Goal: Information Seeking & Learning: Learn about a topic

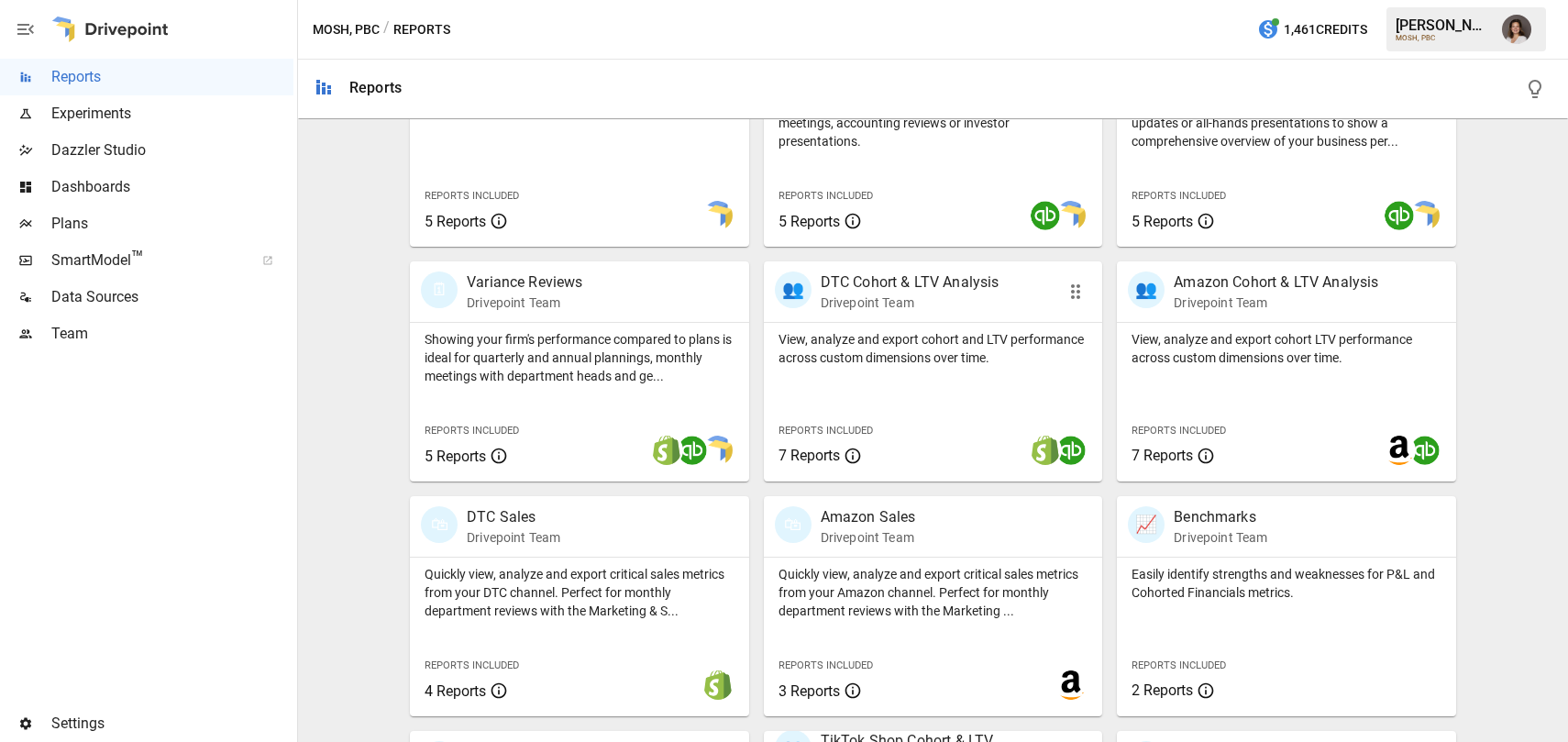
scroll to position [631, 0]
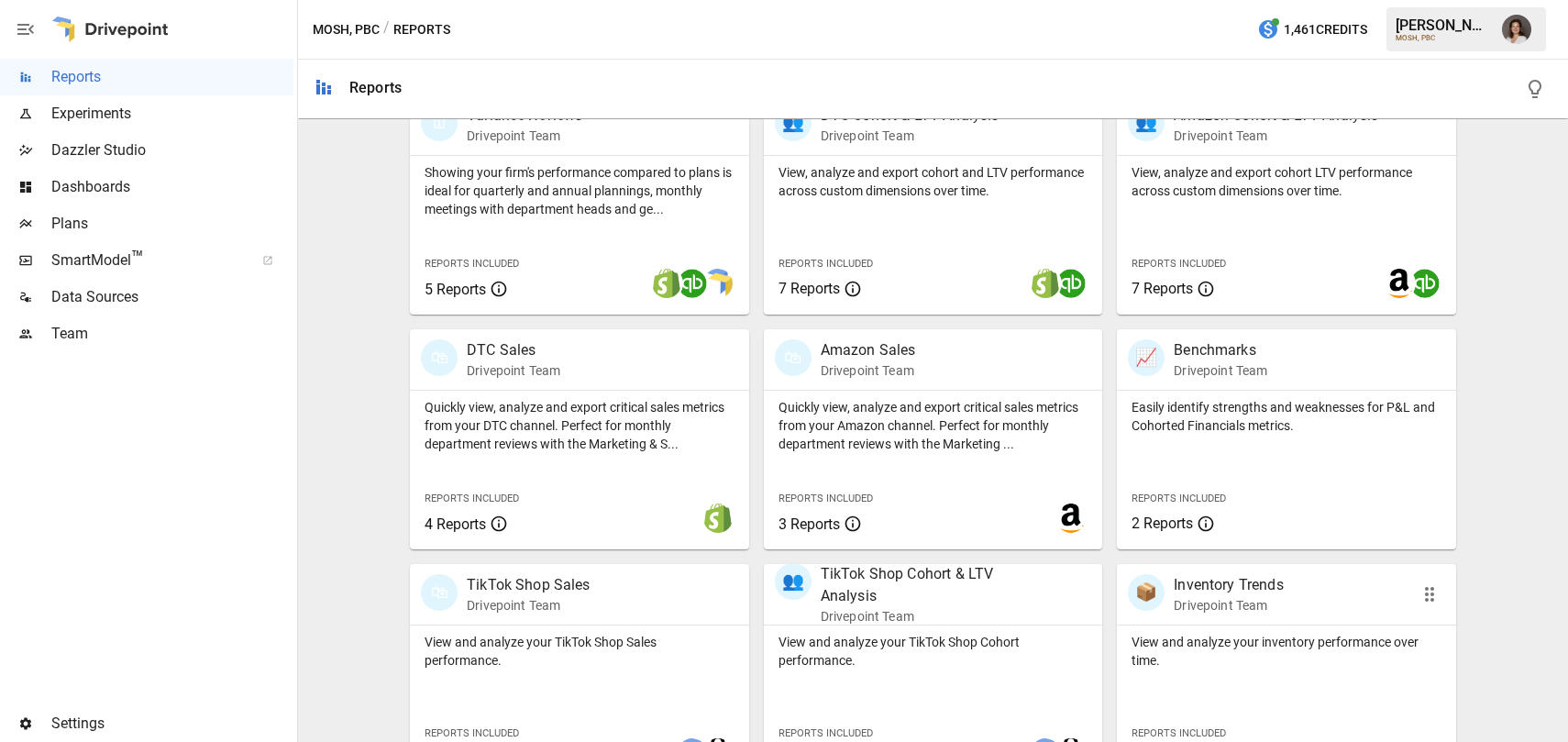
click at [1180, 627] on div "View and analyze your inventory performance over time." at bounding box center [1286, 648] width 339 height 44
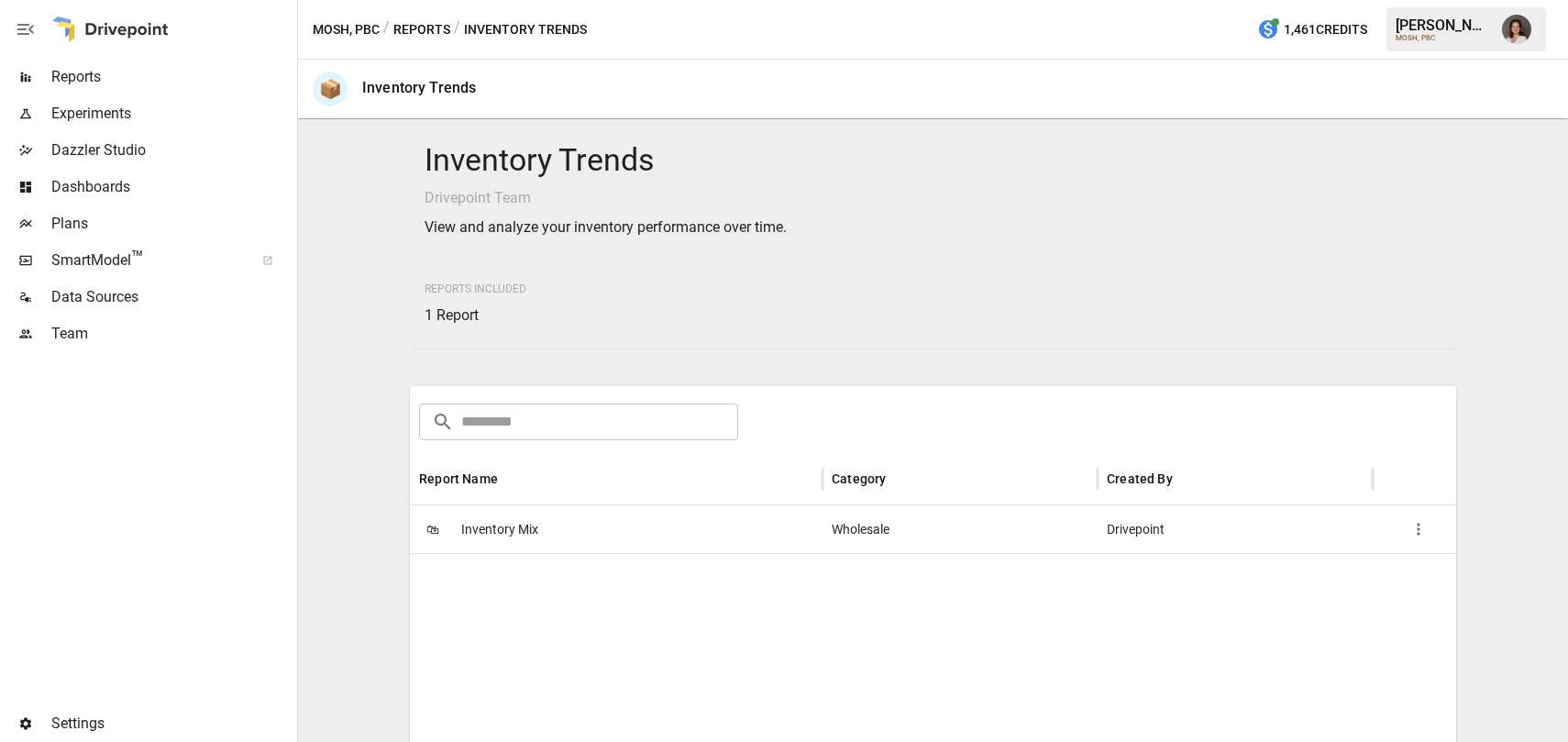
click at [482, 532] on span "Inventory Mix" at bounding box center [499, 530] width 77 height 47
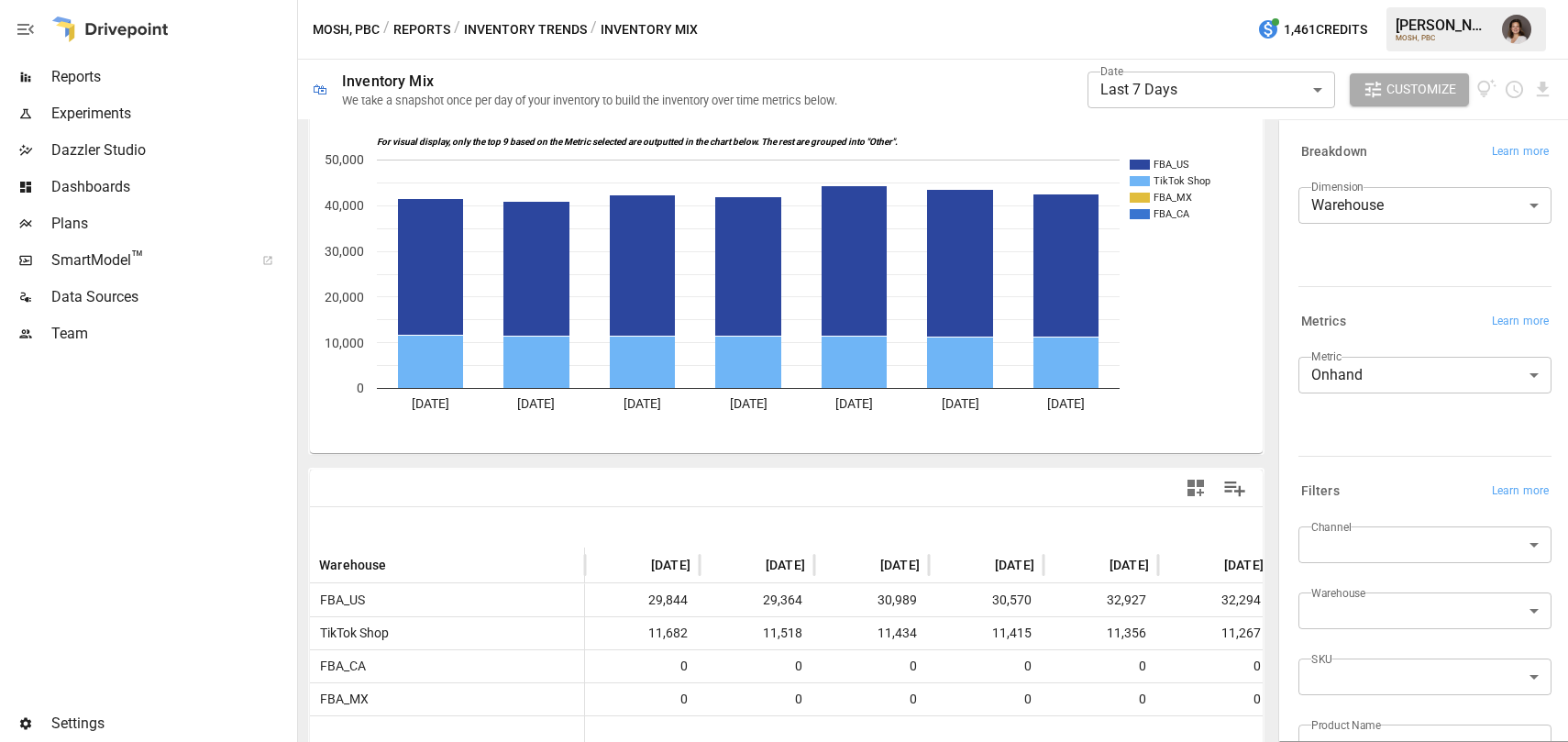
scroll to position [118, 0]
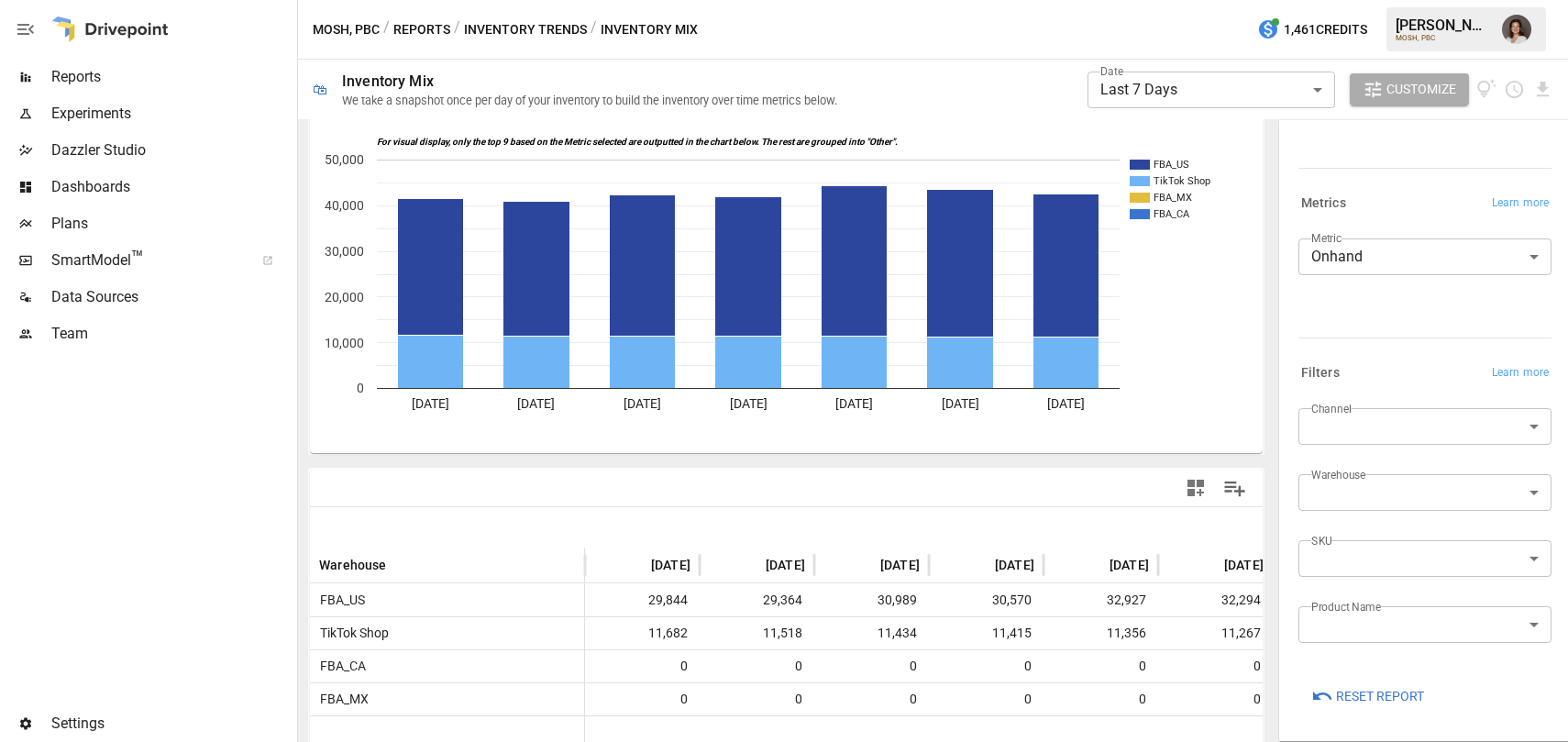
click at [1393, 0] on body "**********" at bounding box center [784, 0] width 1568 height 0
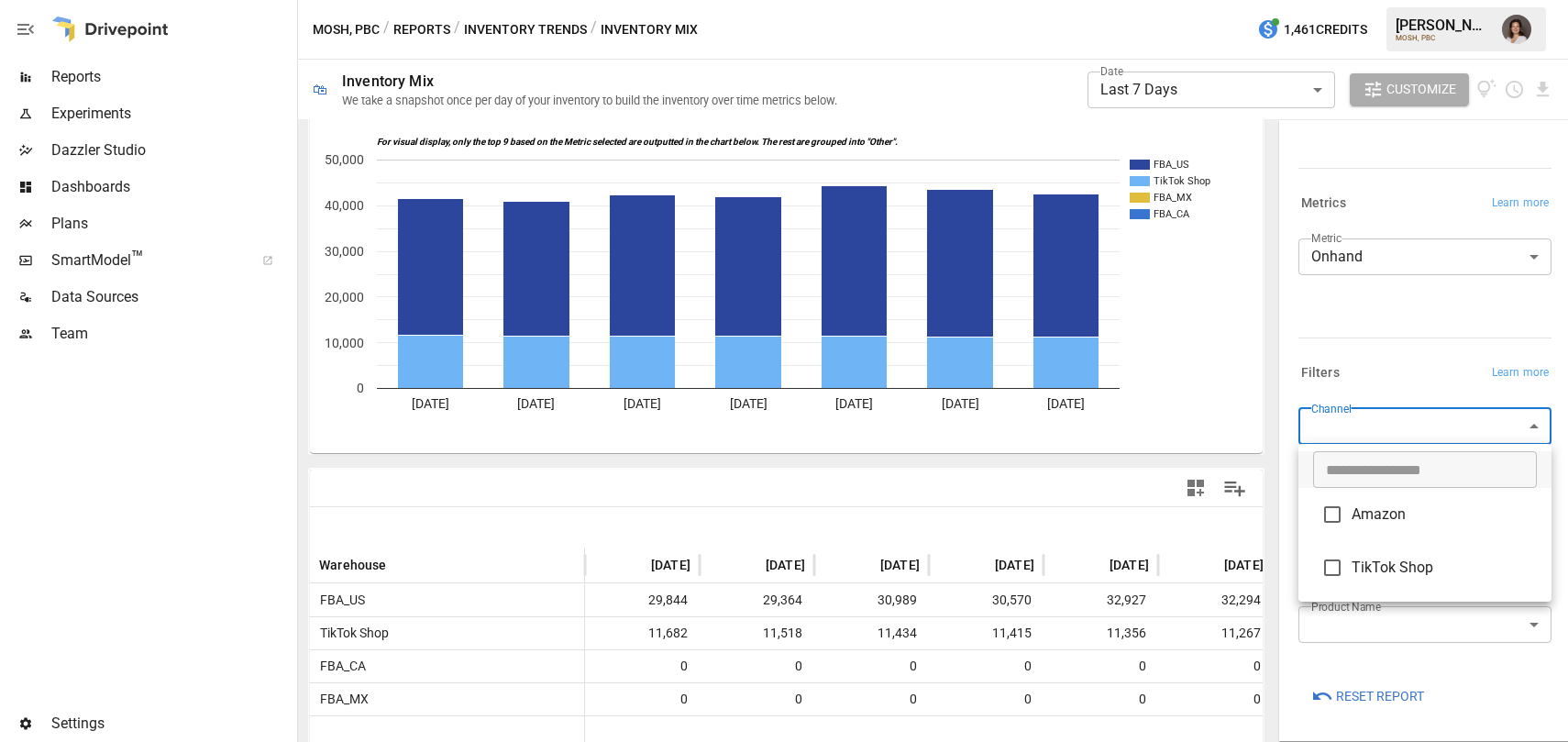
click at [1410, 346] on div at bounding box center [784, 371] width 1568 height 742
